Goal: Task Accomplishment & Management: Use online tool/utility

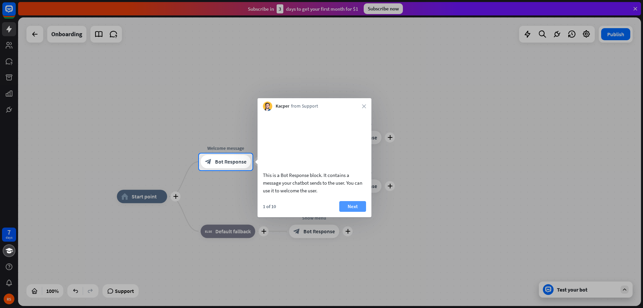
click at [359, 212] on button "Next" at bounding box center [352, 206] width 27 height 11
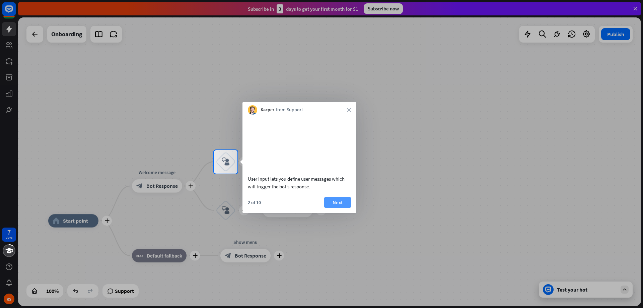
click at [343, 208] on button "Next" at bounding box center [337, 202] width 27 height 11
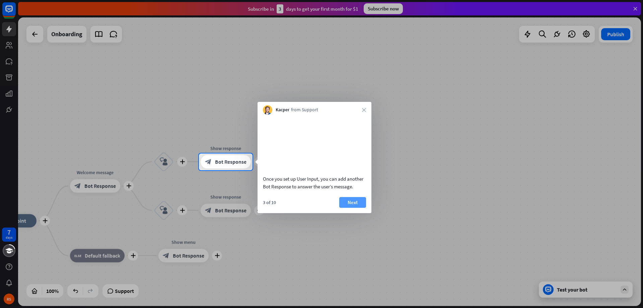
click at [349, 208] on button "Next" at bounding box center [352, 202] width 27 height 11
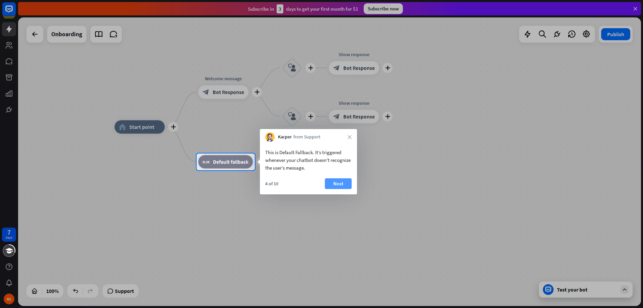
click at [339, 187] on button "Next" at bounding box center [338, 183] width 27 height 11
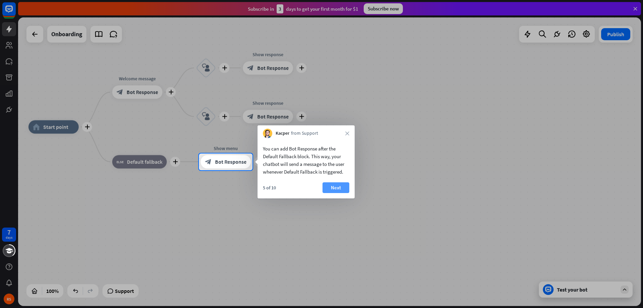
click at [336, 187] on button "Next" at bounding box center [336, 187] width 27 height 11
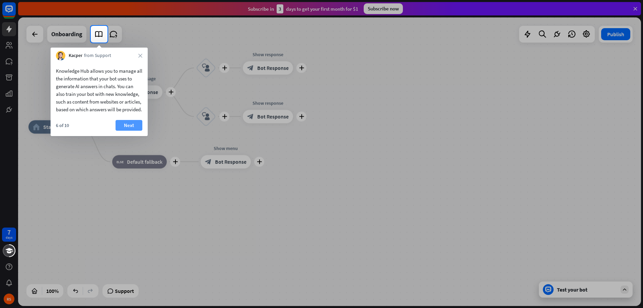
click at [130, 131] on button "Next" at bounding box center [129, 125] width 27 height 11
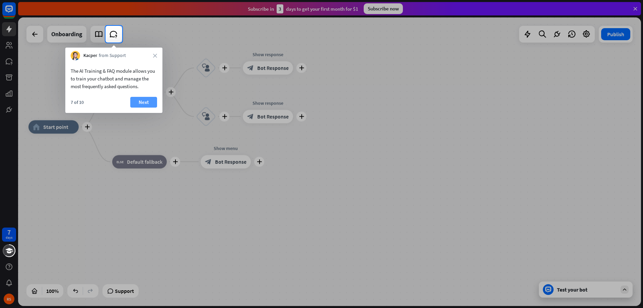
click at [143, 105] on button "Next" at bounding box center [143, 102] width 27 height 11
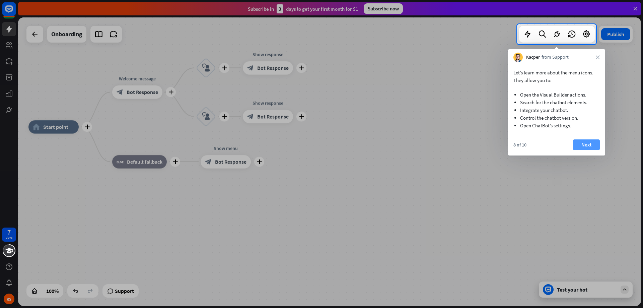
click at [577, 146] on button "Next" at bounding box center [586, 144] width 27 height 11
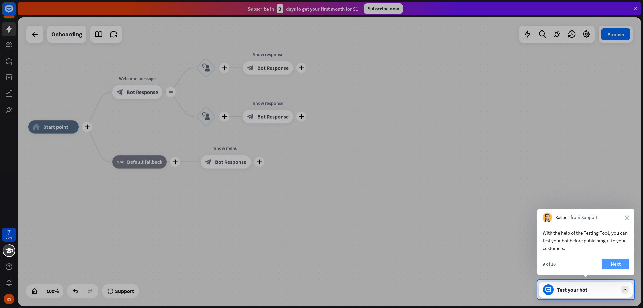
click at [613, 261] on button "Next" at bounding box center [615, 264] width 27 height 11
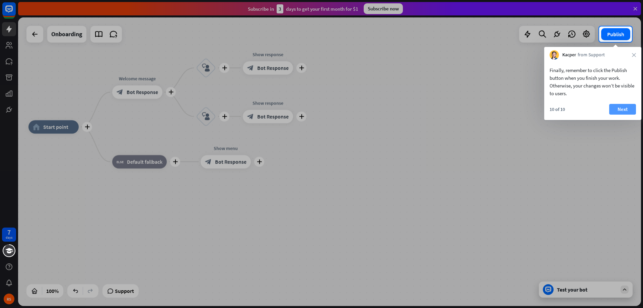
click at [624, 113] on button "Next" at bounding box center [623, 109] width 27 height 11
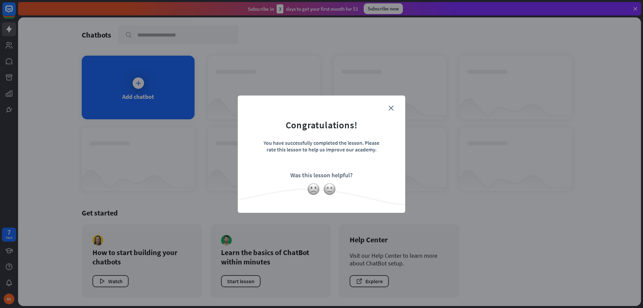
click at [347, 150] on div "You have successfully completed the lesson. Please rate this lesson to help us …" at bounding box center [321, 150] width 117 height 23
click at [393, 109] on icon "close" at bounding box center [391, 108] width 5 height 5
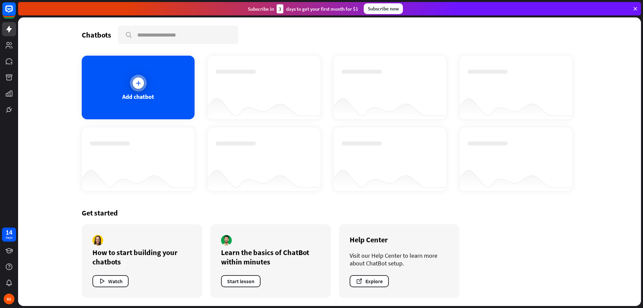
click at [149, 110] on div "Add chatbot" at bounding box center [138, 88] width 113 height 64
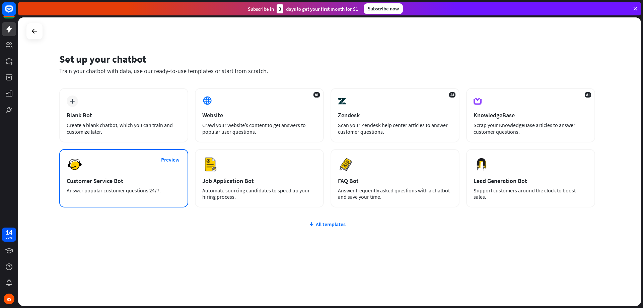
click at [143, 171] on div "Preview Customer Service Bot Answer popular customer questions 24/7." at bounding box center [123, 178] width 129 height 58
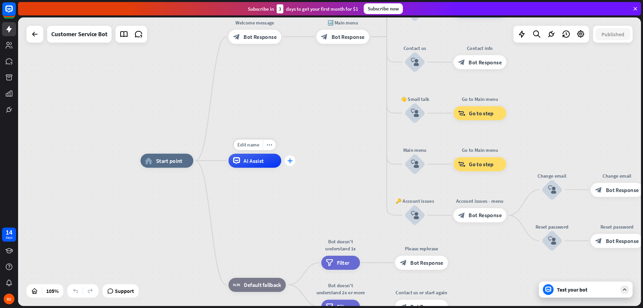
click at [292, 163] on div "plus" at bounding box center [290, 160] width 11 height 11
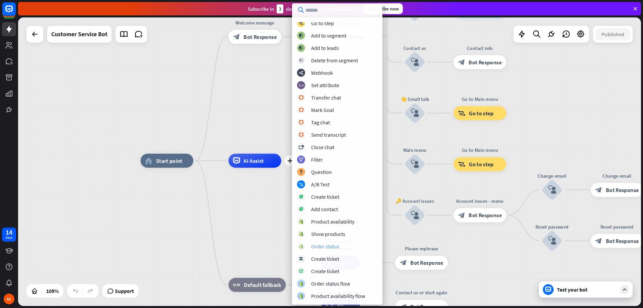
scroll to position [53, 0]
click at [331, 208] on div "Add contact" at bounding box center [324, 208] width 27 height 7
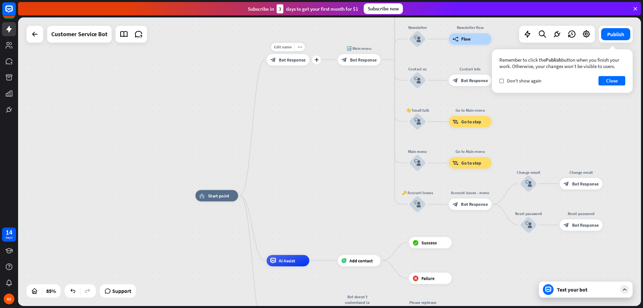
click at [294, 63] on div "block_bot_response Bot Response" at bounding box center [288, 59] width 43 height 11
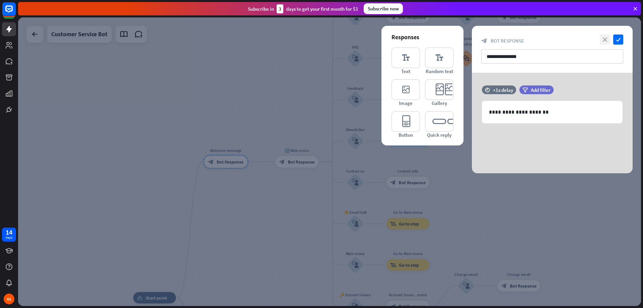
click at [603, 38] on icon "close" at bounding box center [605, 40] width 10 height 10
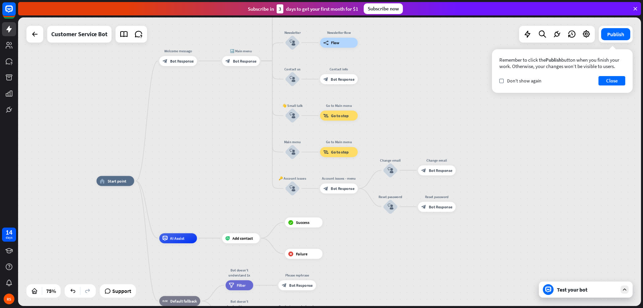
drag, startPoint x: 259, startPoint y: 225, endPoint x: 213, endPoint y: 144, distance: 92.9
click at [213, 144] on div "home_2 Start point Welcome message block_bot_response Bot Response 🔙 Main menu …" at bounding box center [329, 161] width 623 height 288
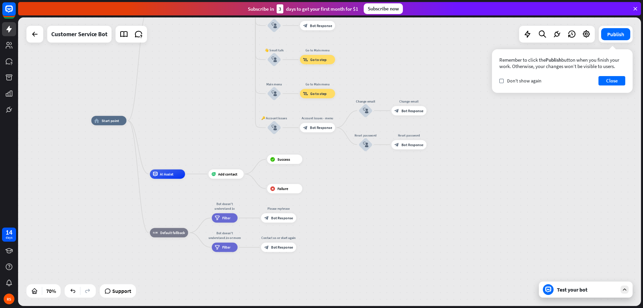
drag, startPoint x: 233, startPoint y: 206, endPoint x: 219, endPoint y: 151, distance: 56.5
click at [219, 151] on div "home_2 Start point Welcome message block_bot_response Bot Response 🔙 Main menu …" at bounding box center [309, 222] width 436 height 202
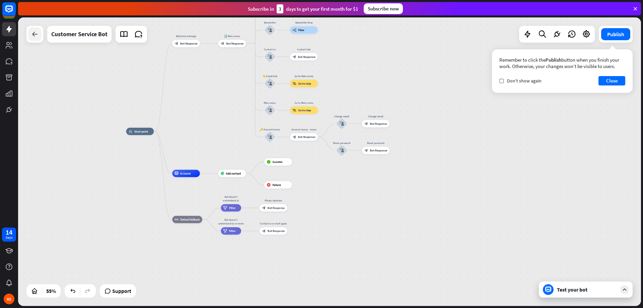
click at [34, 37] on icon at bounding box center [35, 34] width 8 height 8
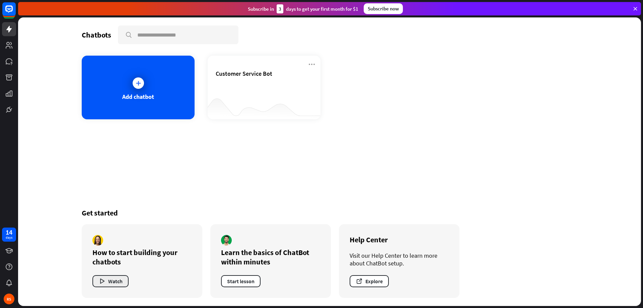
click at [119, 281] on button "Watch" at bounding box center [110, 281] width 36 height 12
